Goal: Manage account settings

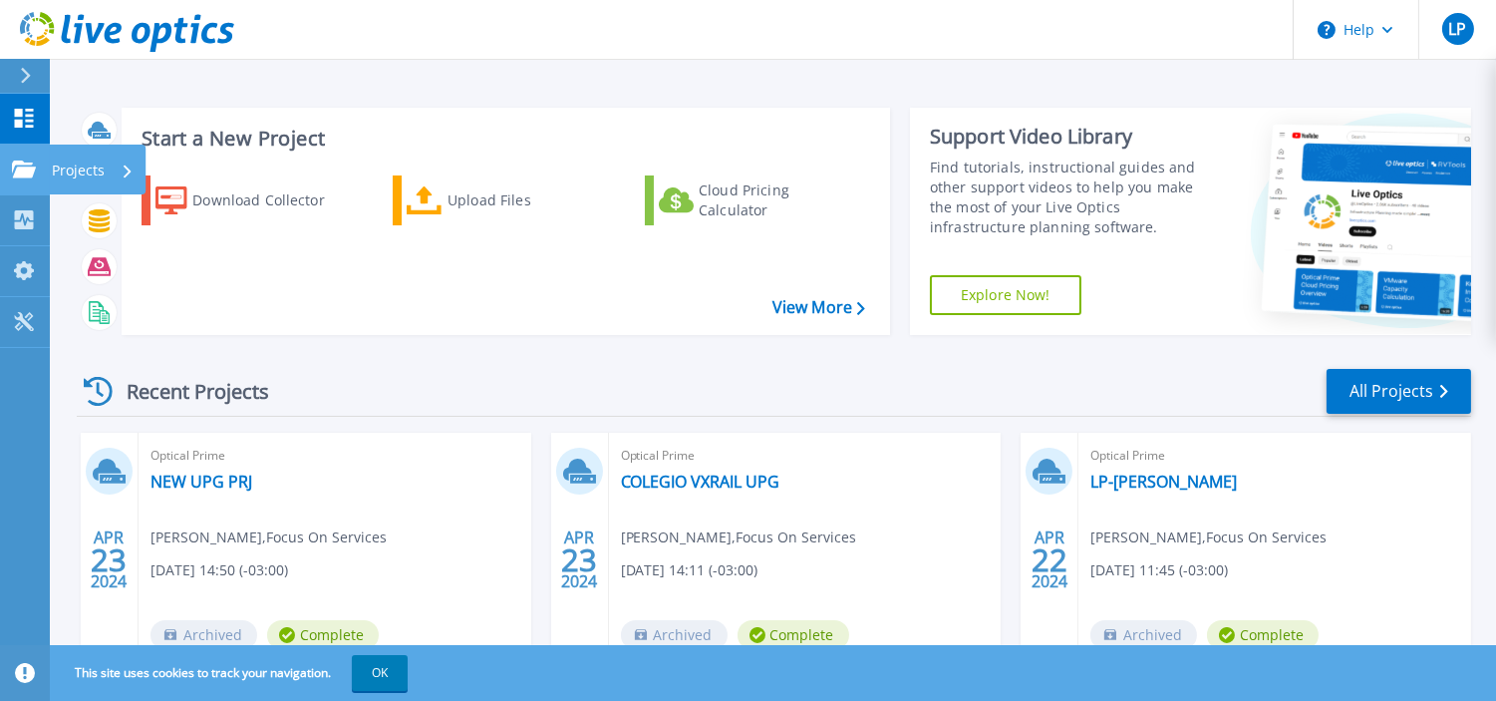
click at [124, 175] on icon at bounding box center [128, 170] width 8 height 13
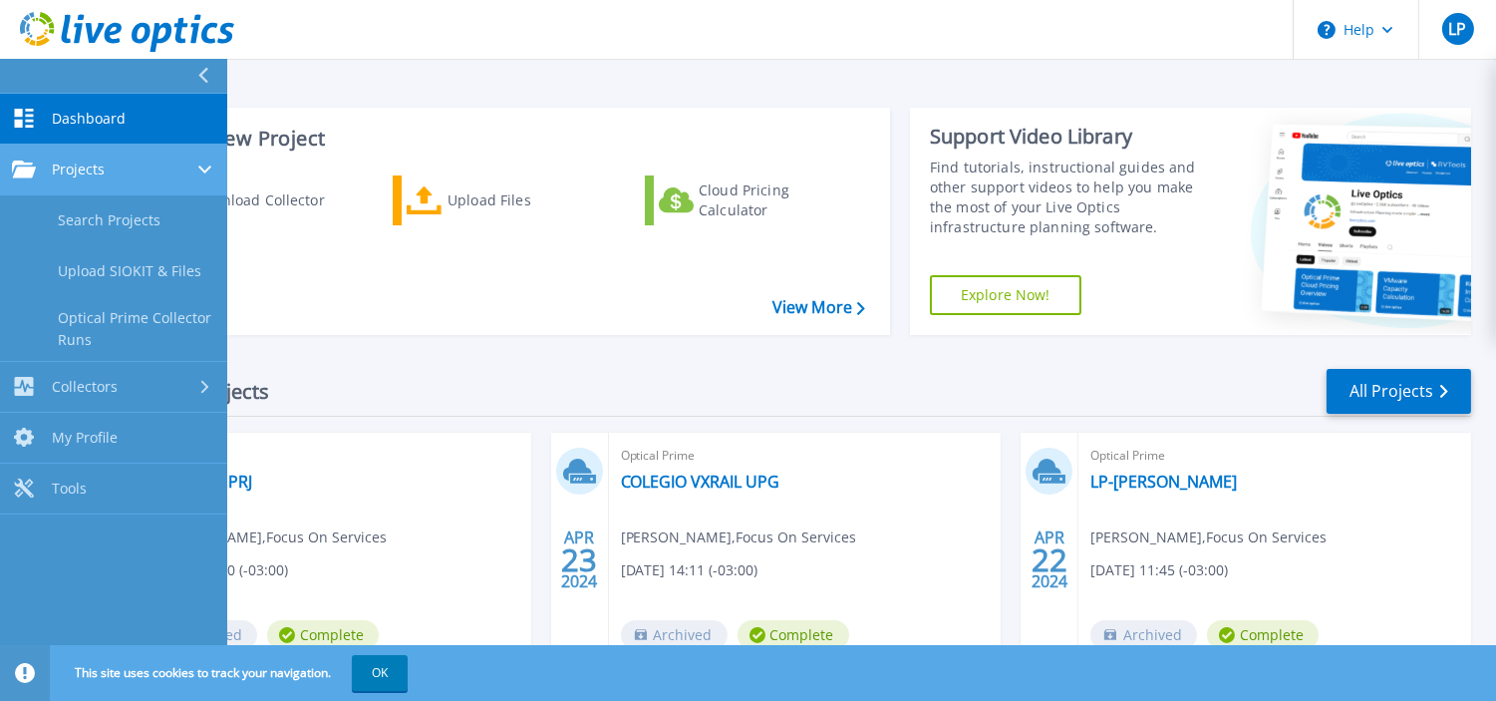
click at [82, 170] on span "Projects" at bounding box center [78, 169] width 53 height 18
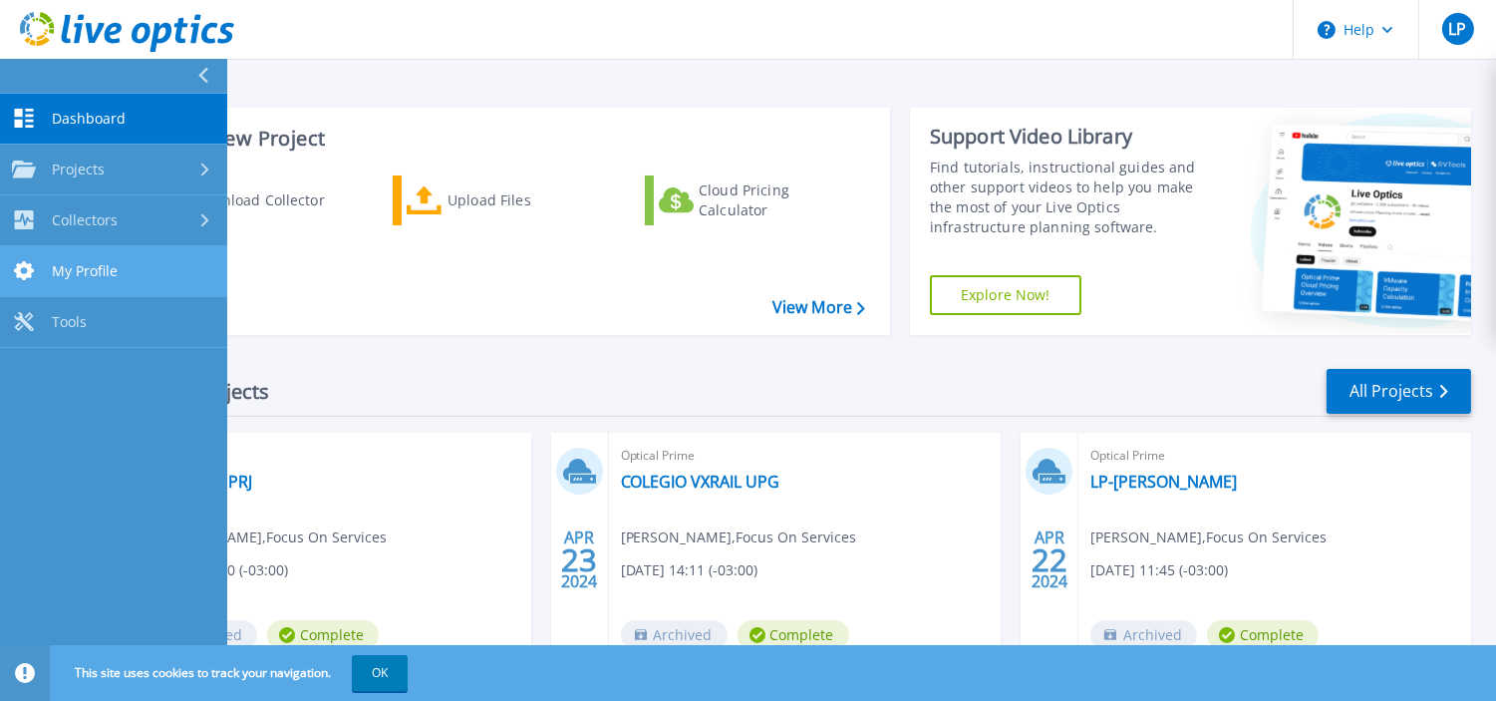
click at [87, 271] on span "My Profile" at bounding box center [85, 271] width 66 height 18
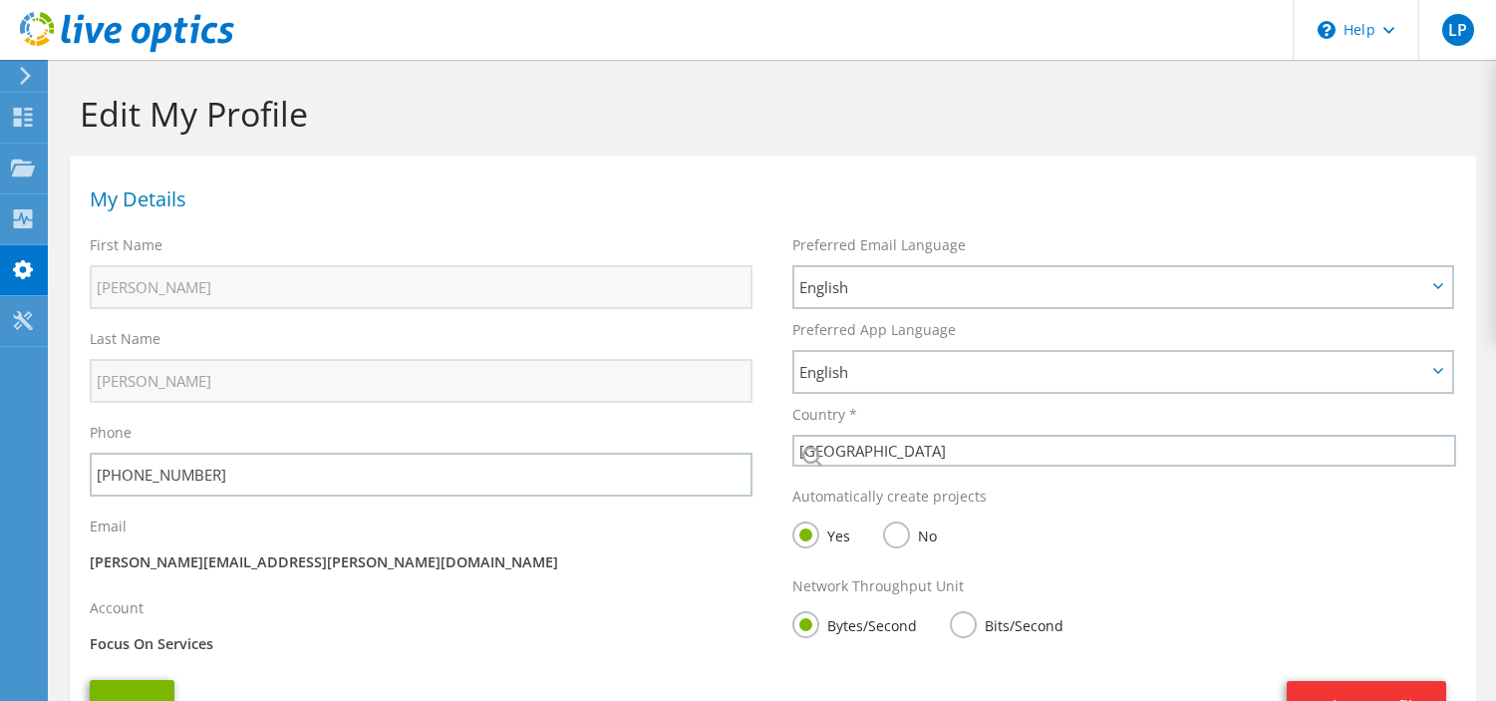
select select "10"
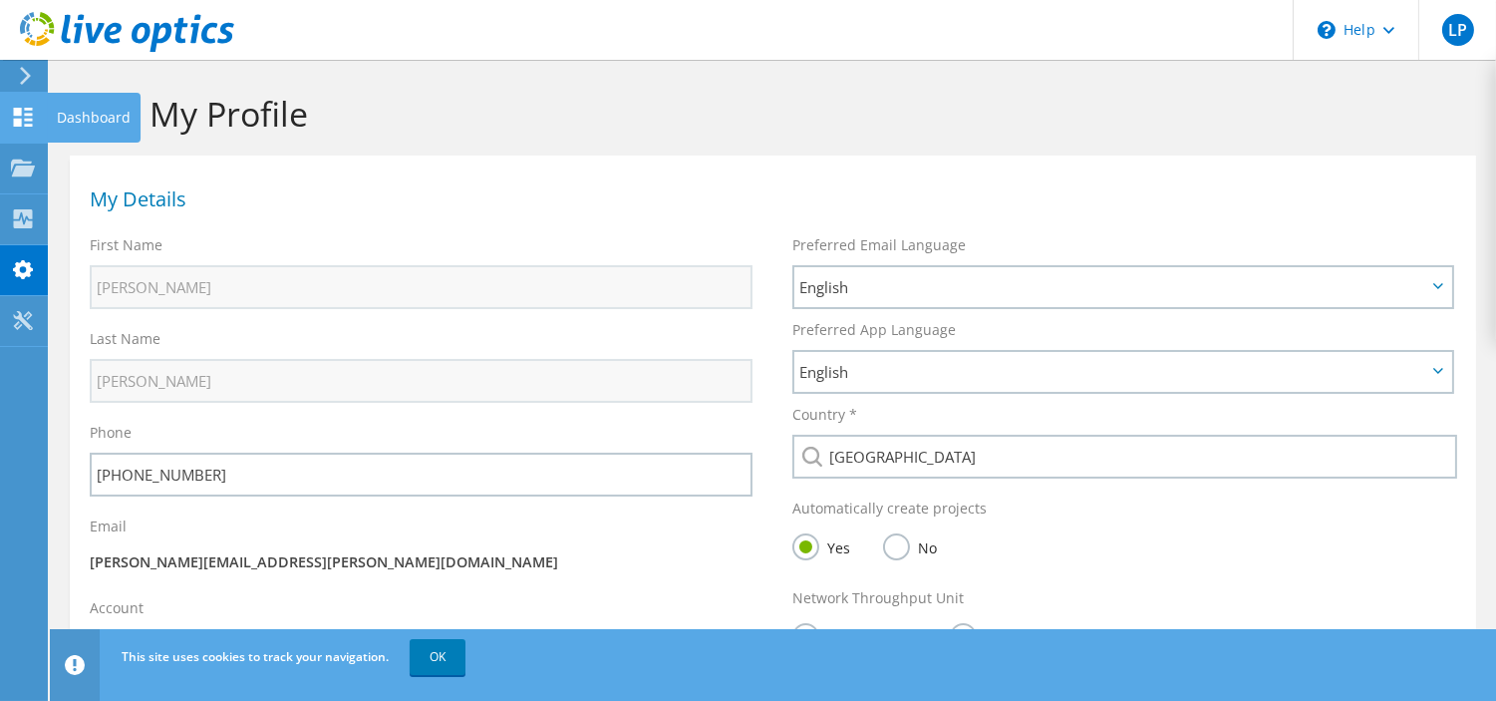
click at [18, 115] on icon at bounding box center [23, 117] width 24 height 19
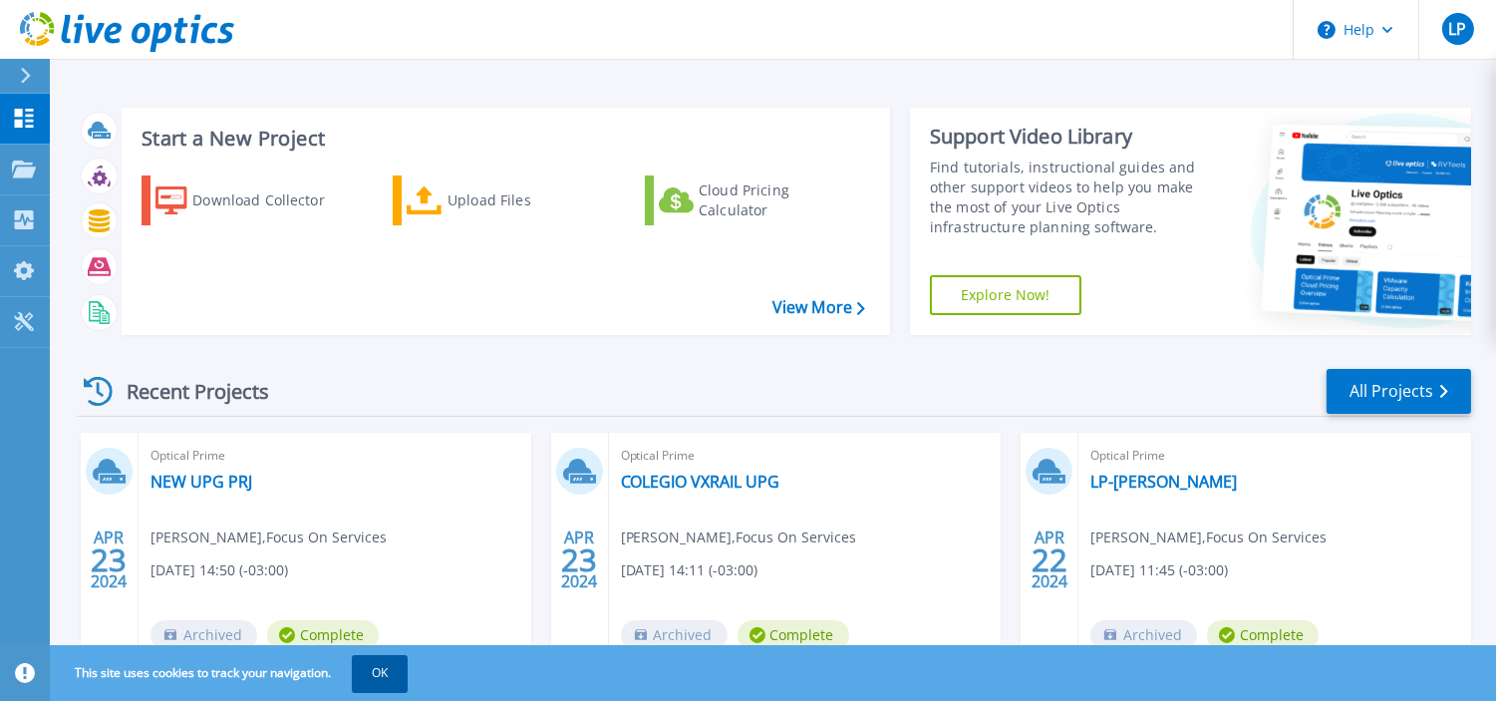
click at [392, 675] on button "OK" at bounding box center [380, 673] width 56 height 36
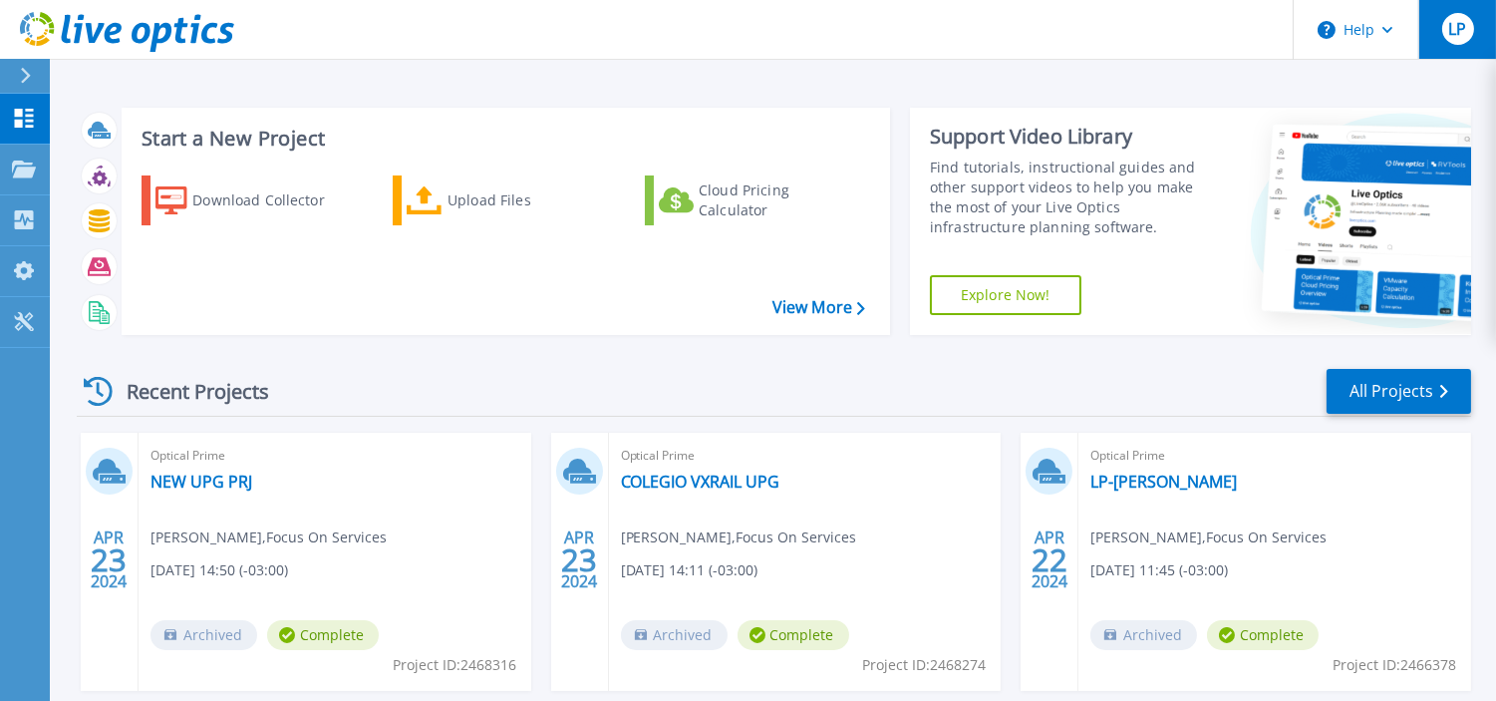
click at [1461, 31] on span "LP" at bounding box center [1457, 29] width 18 height 16
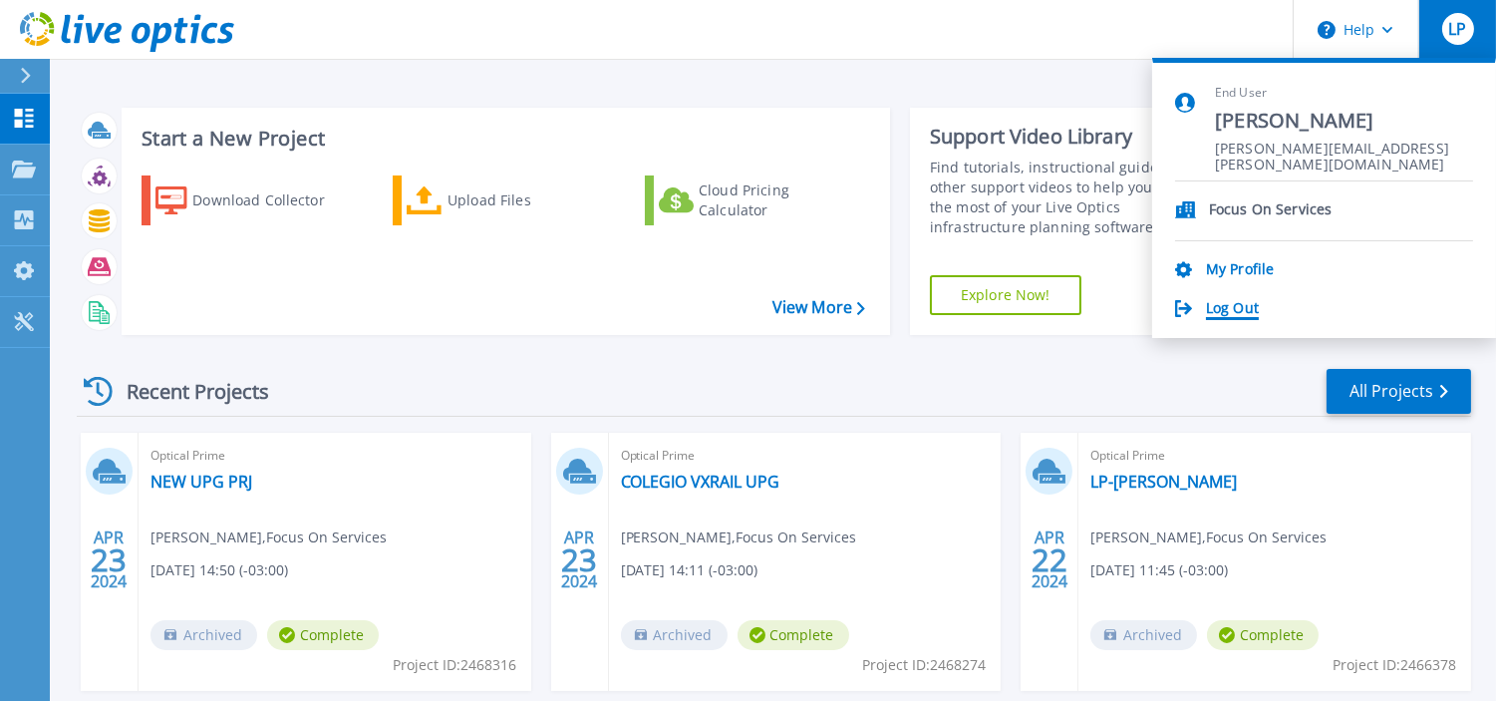
click at [1236, 310] on link "Log Out" at bounding box center [1232, 309] width 53 height 19
